Goal: Transaction & Acquisition: Purchase product/service

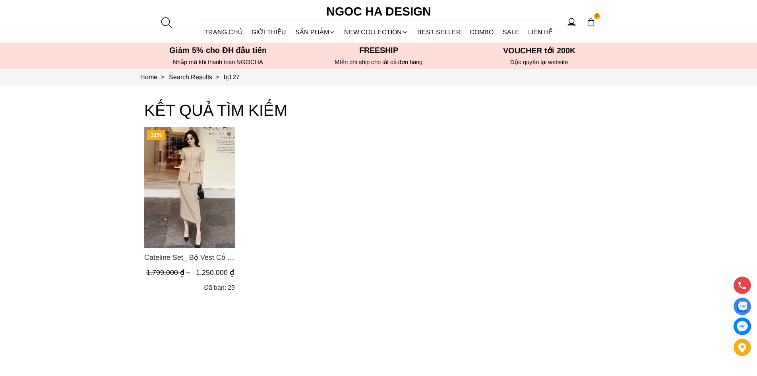
click at [199, 256] on span "Cateline Set_ Bộ Vest Cổ V Đính Cúc Nhí Chân Váy Bút Chì BJ127" at bounding box center [189, 257] width 91 height 11
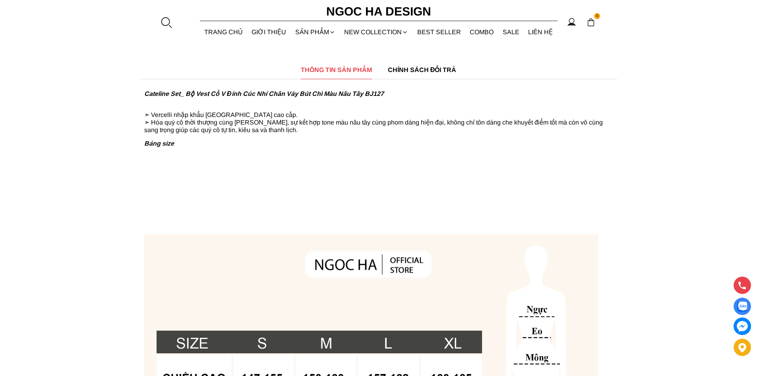
scroll to position [331, 0]
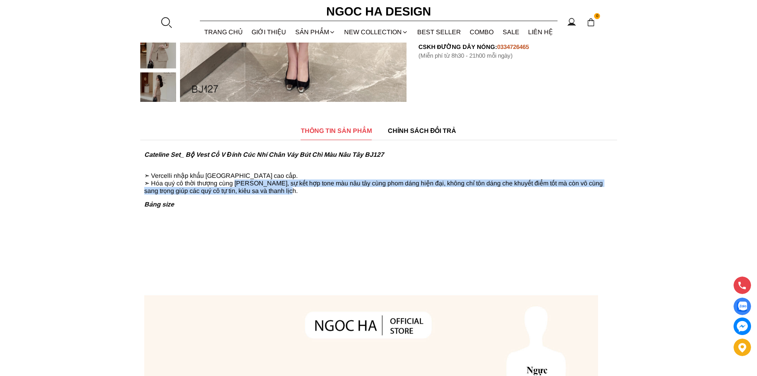
drag, startPoint x: 236, startPoint y: 181, endPoint x: 282, endPoint y: 192, distance: 46.7
click at [282, 192] on p "➣ Vercelli nhập khẩu [GEOGRAPHIC_DATA] cao cấp. ➣ Hóa quý cô thời thượng cùng […" at bounding box center [378, 180] width 469 height 30
copy p "Cateline Set, sự kết hợp tone màu nâu tây cùng phom dáng hiện đại, không chỉ tô…"
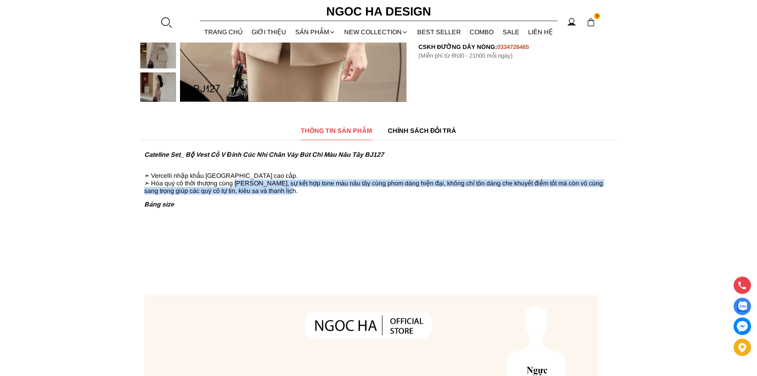
click at [179, 183] on p "➣ Vercelli nhập khẩu [GEOGRAPHIC_DATA] cao cấp. ➣ Hóa quý cô thời thượng cùng […" at bounding box center [378, 180] width 469 height 30
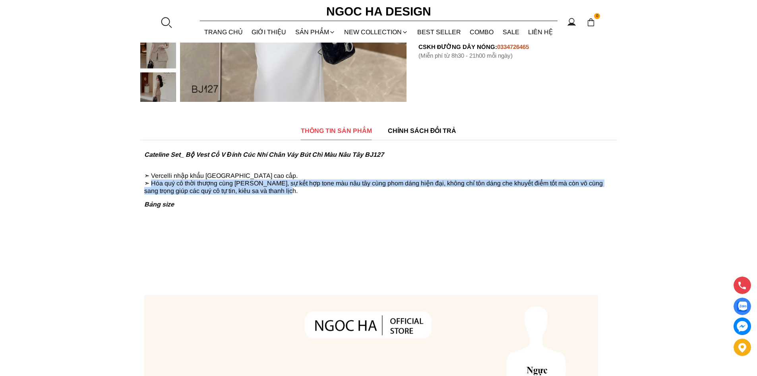
drag, startPoint x: 152, startPoint y: 185, endPoint x: 283, endPoint y: 193, distance: 131.0
click at [283, 193] on p "➣ Vercelli nhập khẩu [GEOGRAPHIC_DATA] cao cấp. ➣ Hóa quý cô thời thượng cùng […" at bounding box center [378, 180] width 469 height 30
copy p "Hóa quý cô thời thượng cùng [PERSON_NAME], sự kết hợp tone màu nâu tây cùng pho…"
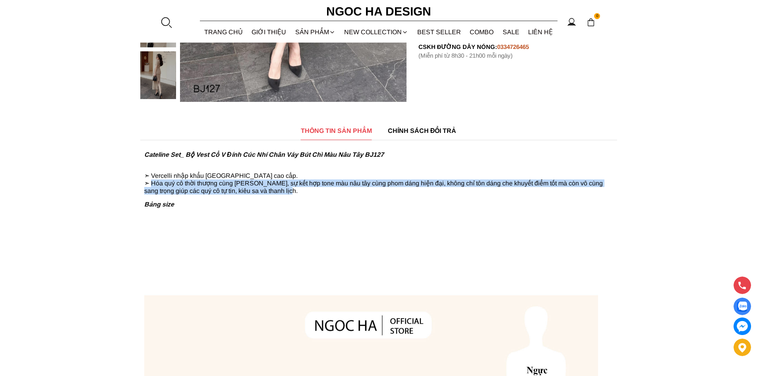
click at [275, 189] on p "➣ Vercelli nhập khẩu [GEOGRAPHIC_DATA] cao cấp. ➣ Hóa quý cô thời thượng cùng […" at bounding box center [378, 180] width 469 height 30
